Goal: Task Accomplishment & Management: Complete application form

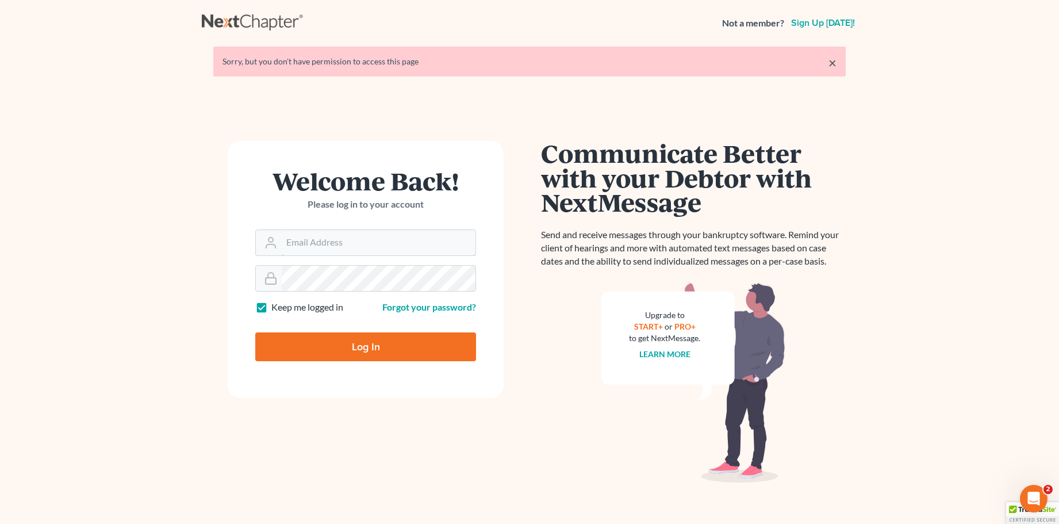
type input "sally@skpllc.com"
click at [372, 345] on input "Log In" at bounding box center [365, 346] width 221 height 29
type input "Thinking..."
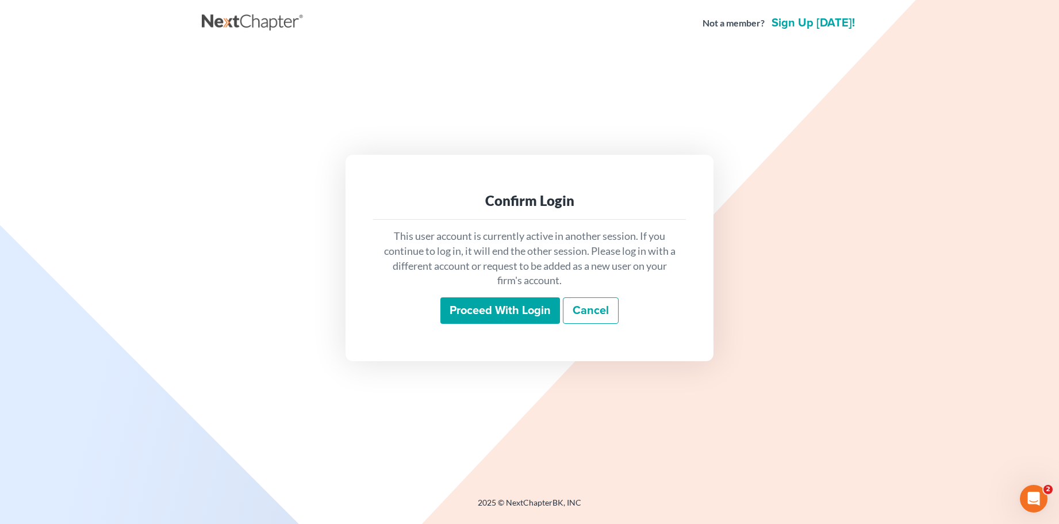
click at [497, 307] on input "Proceed with login" at bounding box center [500, 310] width 120 height 26
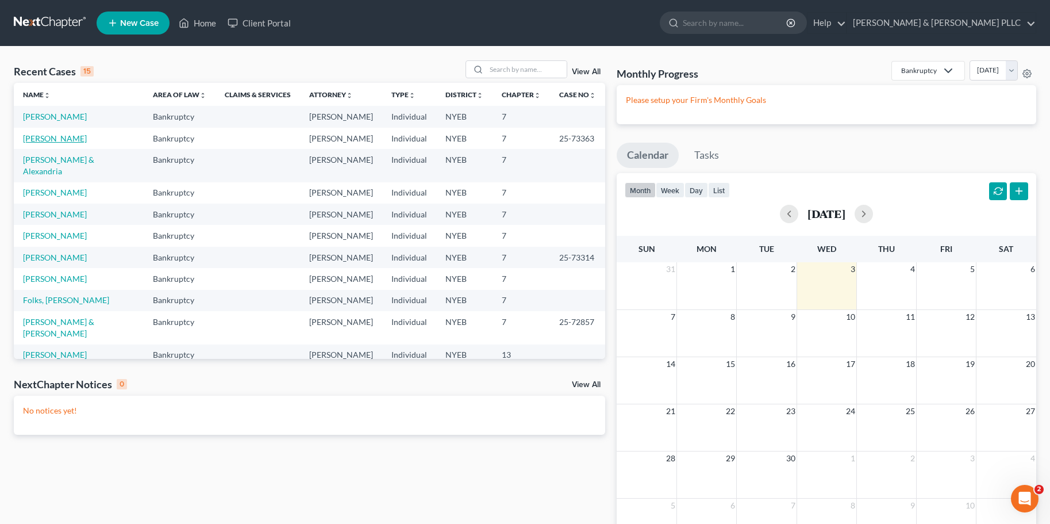
click at [72, 139] on link "Herrick, Wendy" at bounding box center [55, 138] width 64 height 10
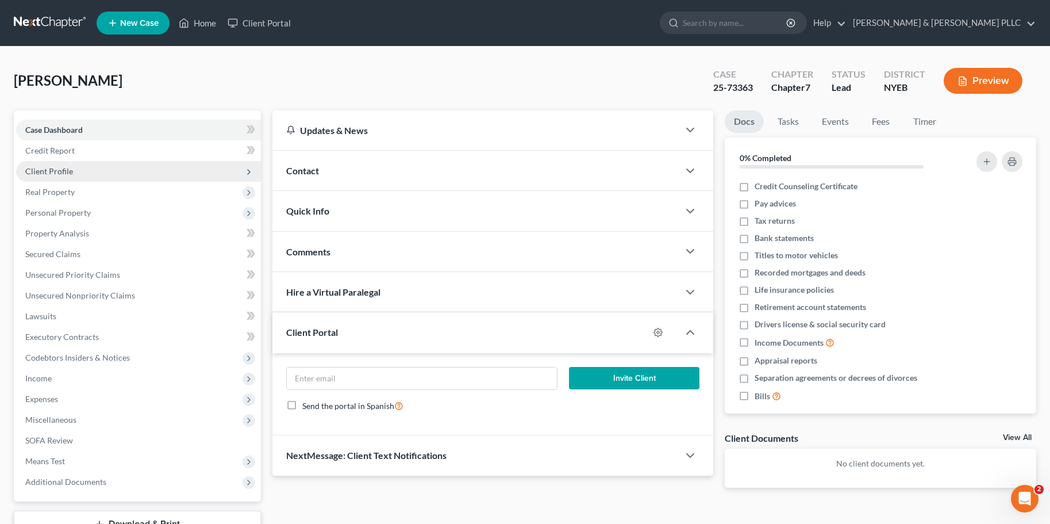
click at [53, 168] on span "Client Profile" at bounding box center [49, 171] width 48 height 10
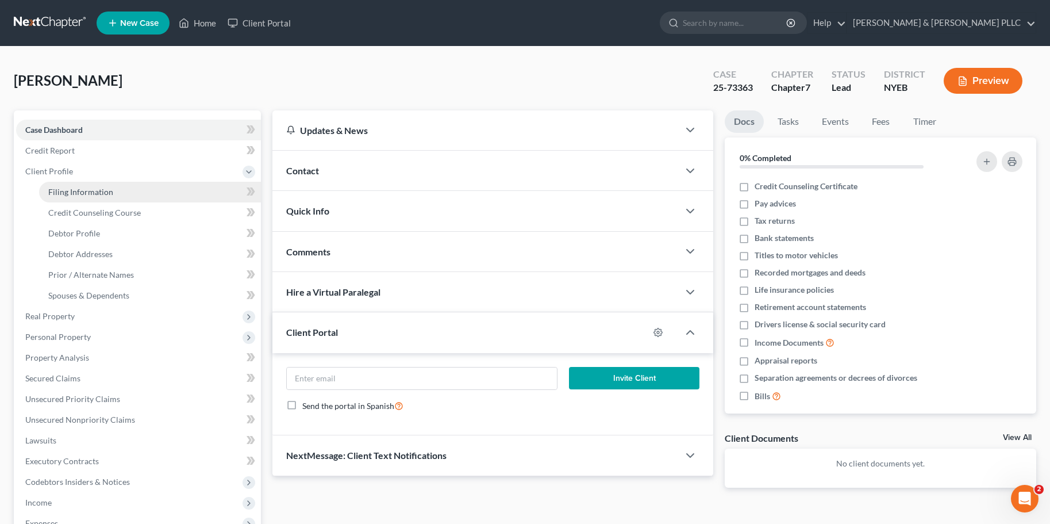
click at [74, 189] on span "Filing Information" at bounding box center [80, 192] width 65 height 10
select select "1"
select select "0"
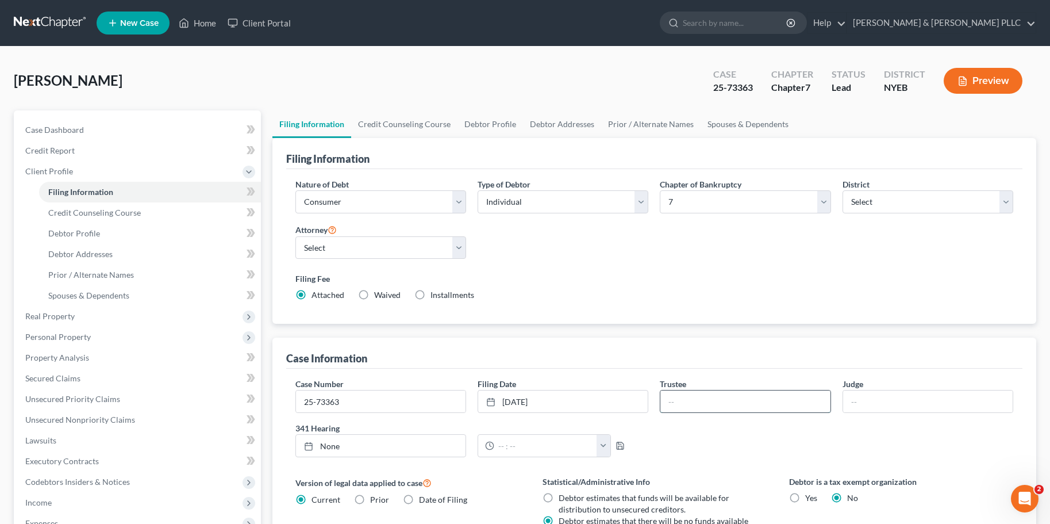
click at [714, 405] on input "text" at bounding box center [745, 401] width 170 height 22
type input "B"
type input "Barnard"
type input "Scarcella"
type input "9/3/2025"
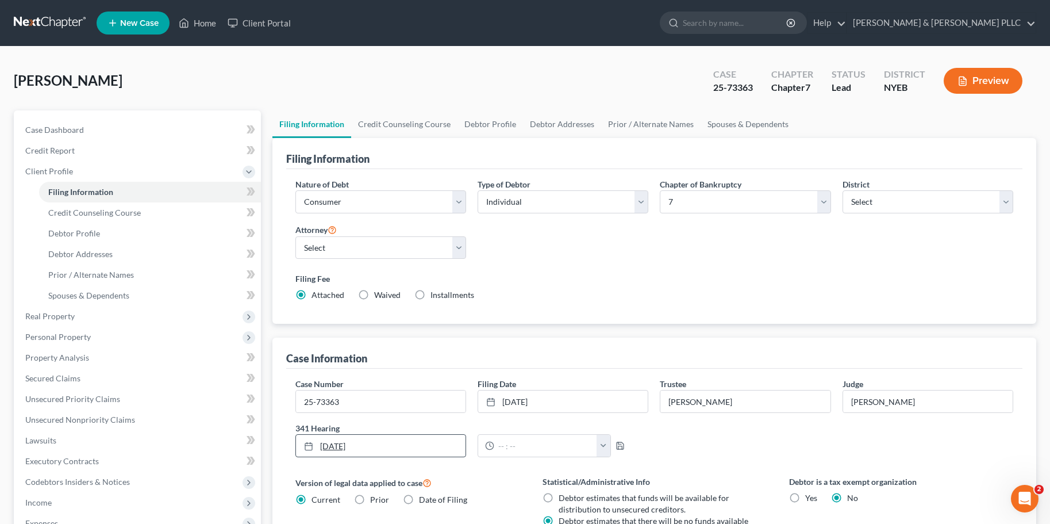
click at [327, 447] on link "9/3/2025" at bounding box center [381, 446] width 170 height 22
click at [431, 501] on icon "chevron_right" at bounding box center [428, 502] width 15 height 9
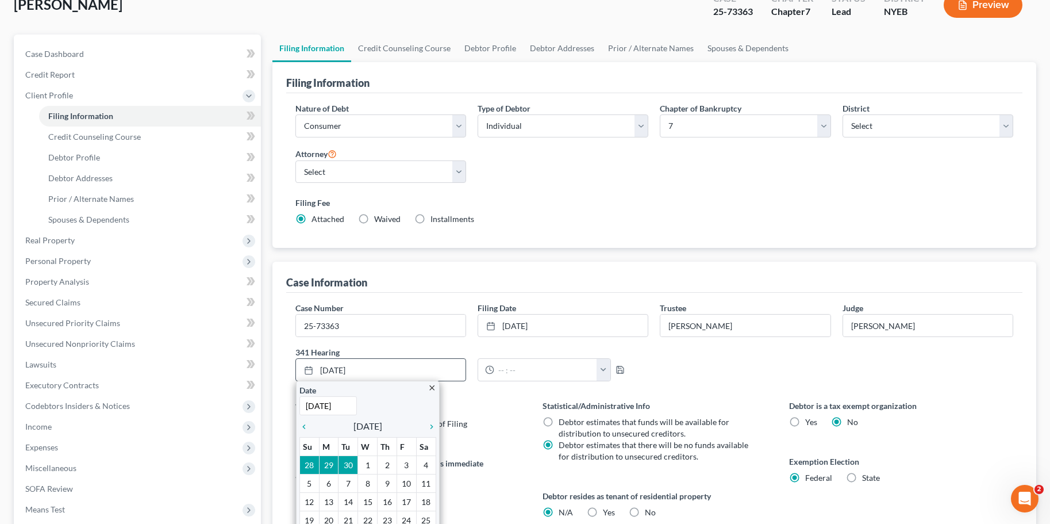
scroll to position [115, 0]
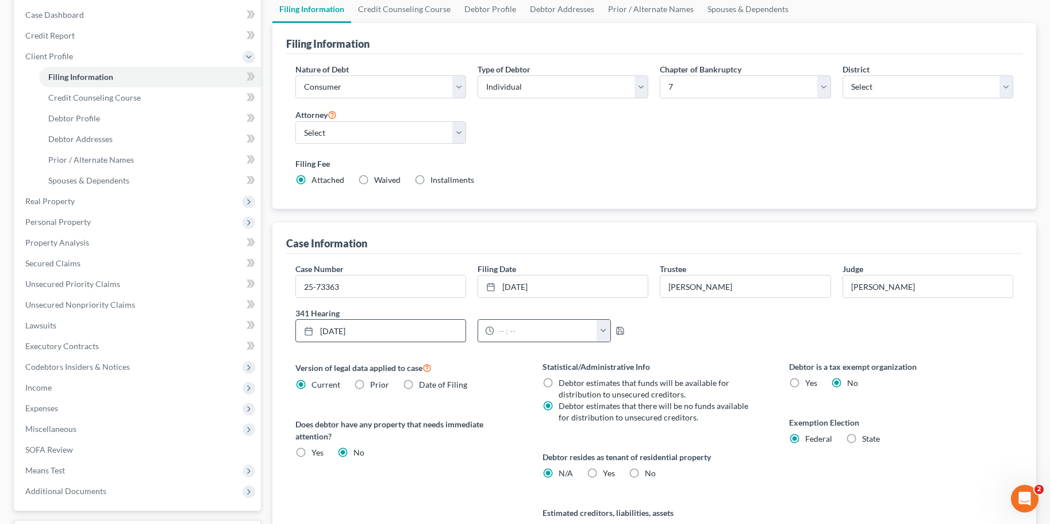
click at [597, 328] on button "button" at bounding box center [604, 331] width 14 height 22
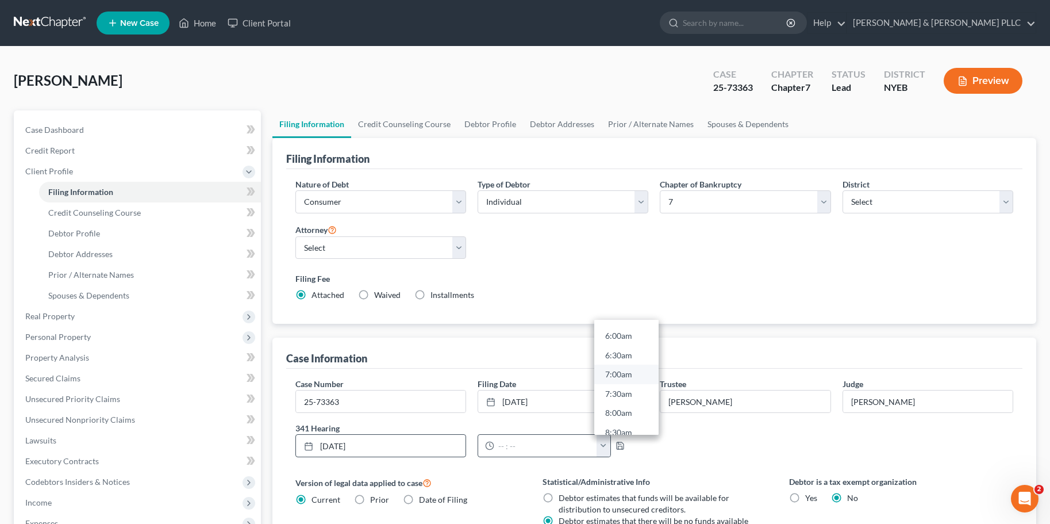
scroll to position [345, 0]
click at [622, 393] on link "10:30am" at bounding box center [626, 395] width 64 height 20
type input "10:30am"
